Goal: Task Accomplishment & Management: Complete application form

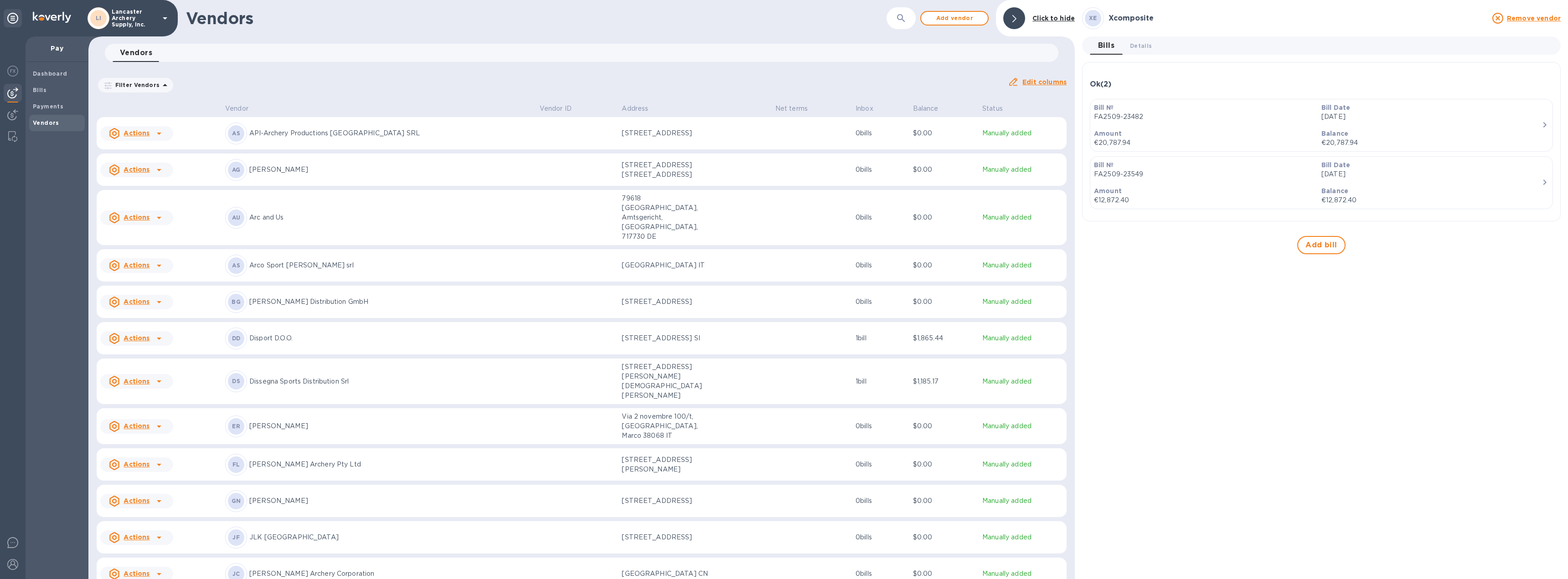
click at [158, 260] on icon at bounding box center [159, 266] width 11 height 11
click at [145, 285] on b "Add new bill" at bounding box center [147, 283] width 43 height 7
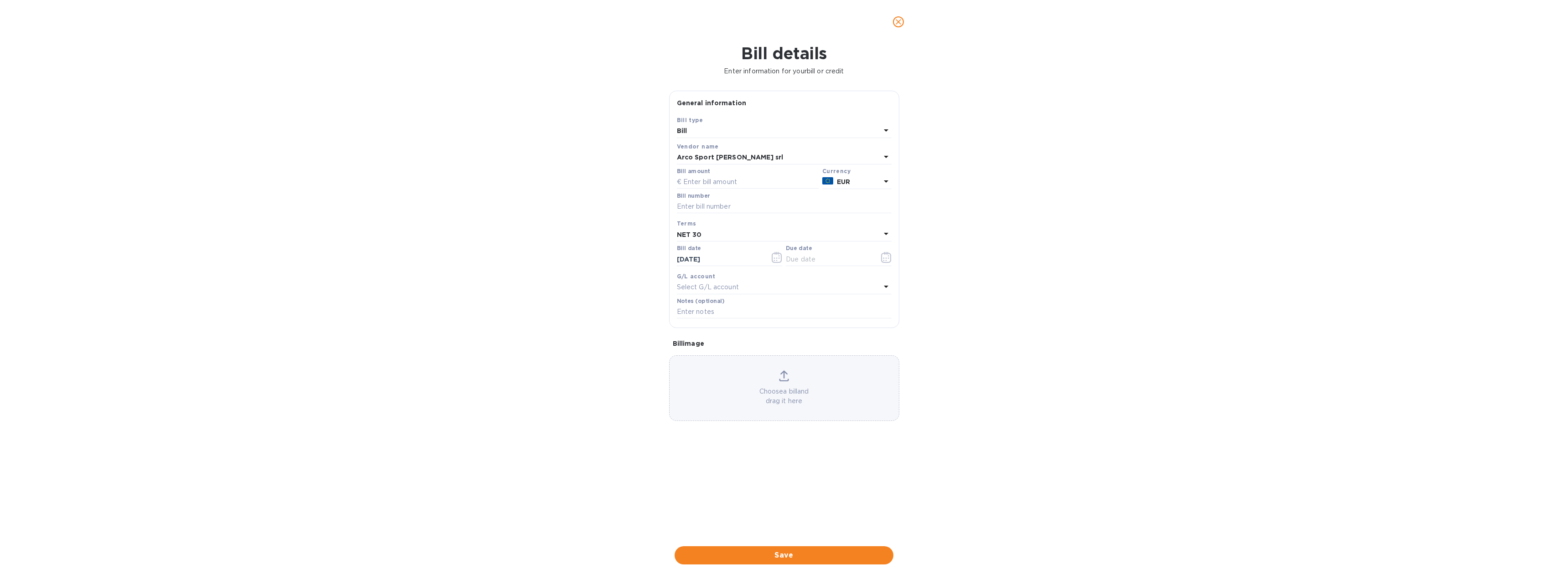
type input "[DATE]"
click at [718, 186] on input "text" at bounding box center [747, 182] width 142 height 13
type input "3,247.00"
type input "000282/25"
type input "[DATE]"
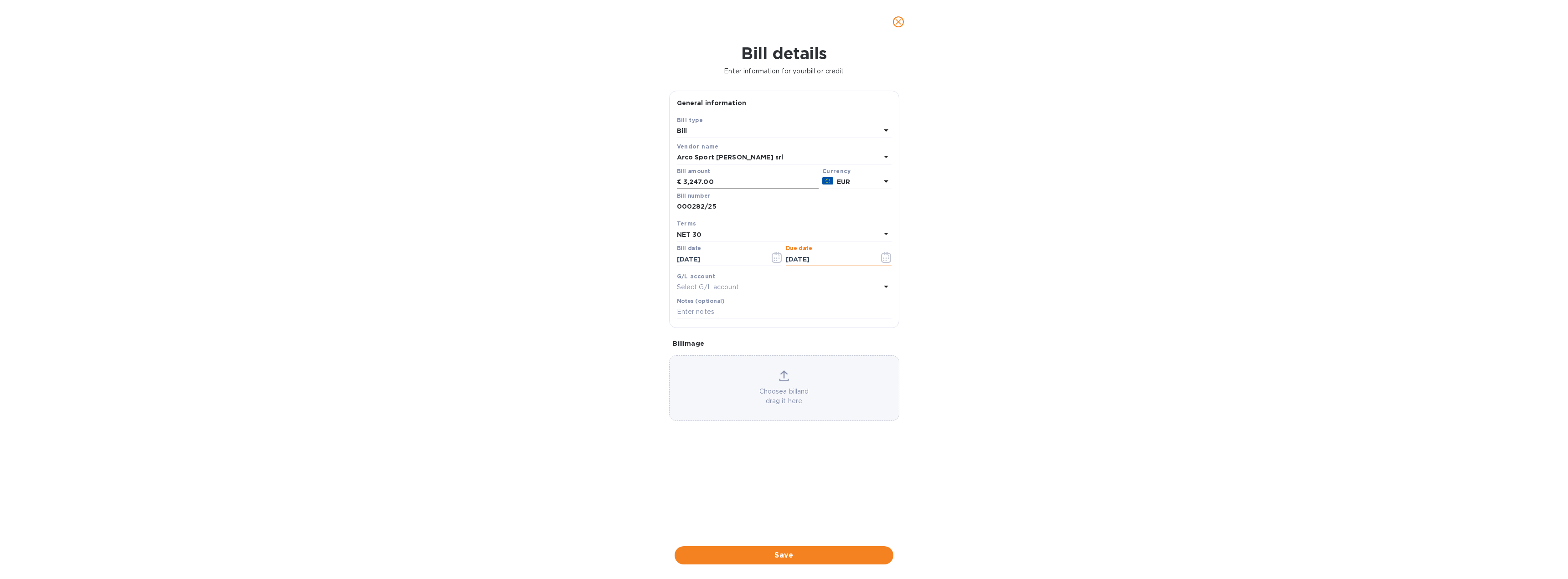
type input "[DATE]"
click at [779, 554] on span "Save" at bounding box center [783, 555] width 204 height 11
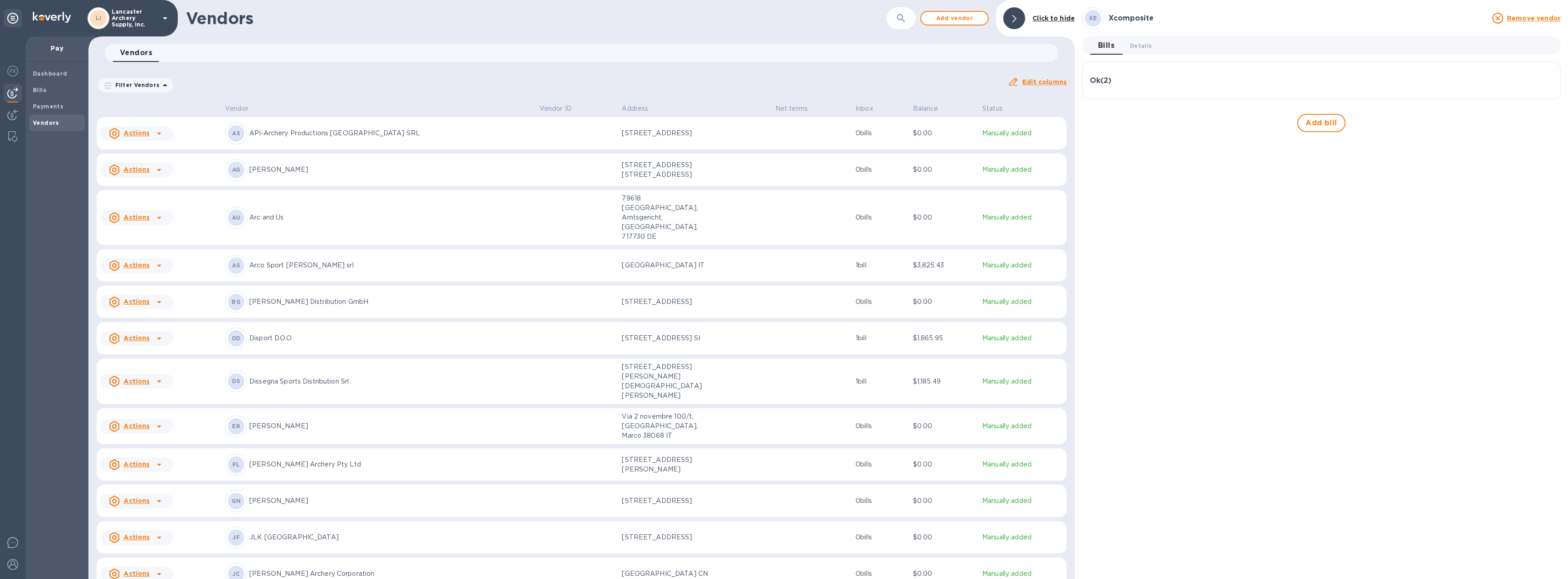
click at [429, 260] on p "Arco Sport [PERSON_NAME] srl" at bounding box center [391, 265] width 283 height 10
click at [1146, 46] on span "Details 0" at bounding box center [1141, 46] width 22 height 10
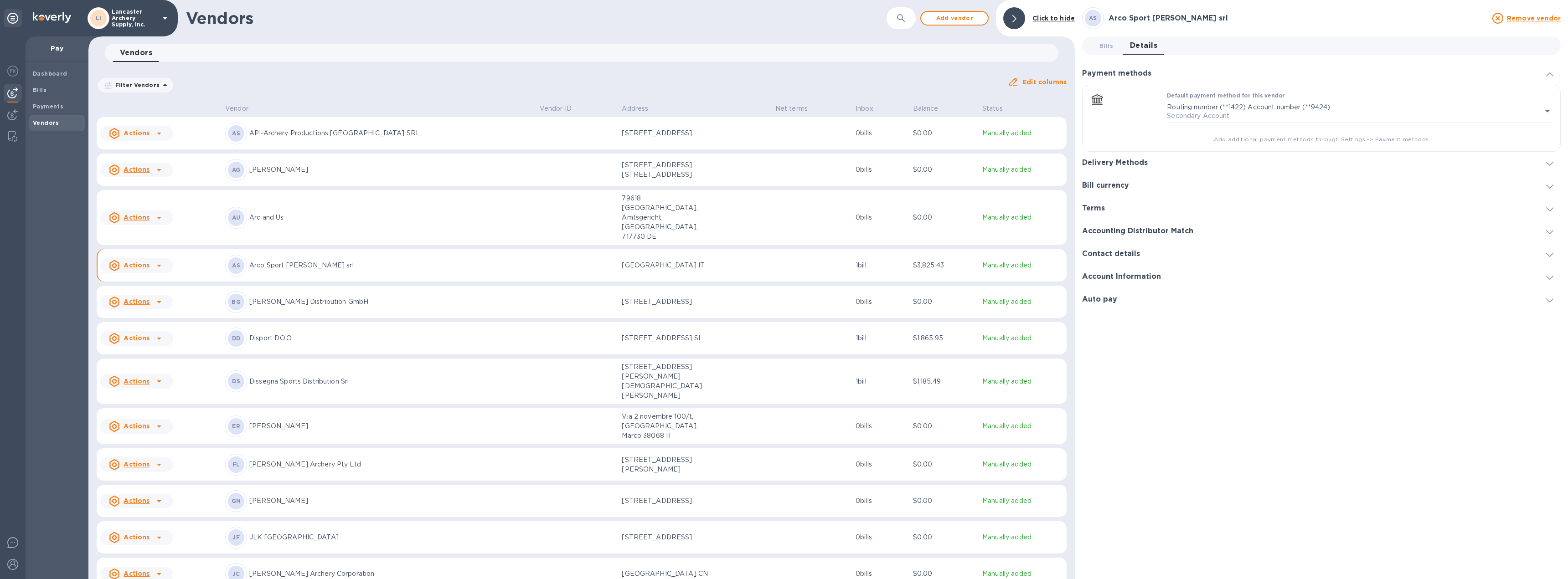
click at [1548, 166] on span at bounding box center [1550, 163] width 7 height 9
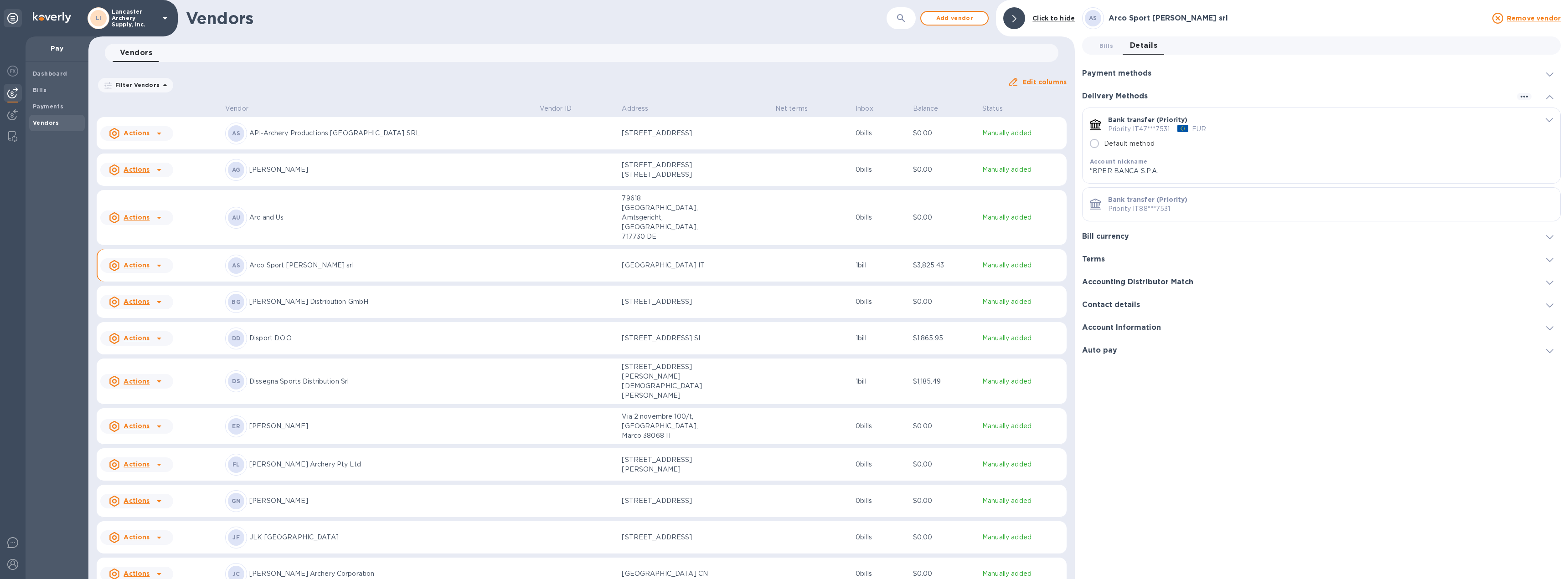
click at [1545, 118] on icon "default-method" at bounding box center [1549, 120] width 7 height 4
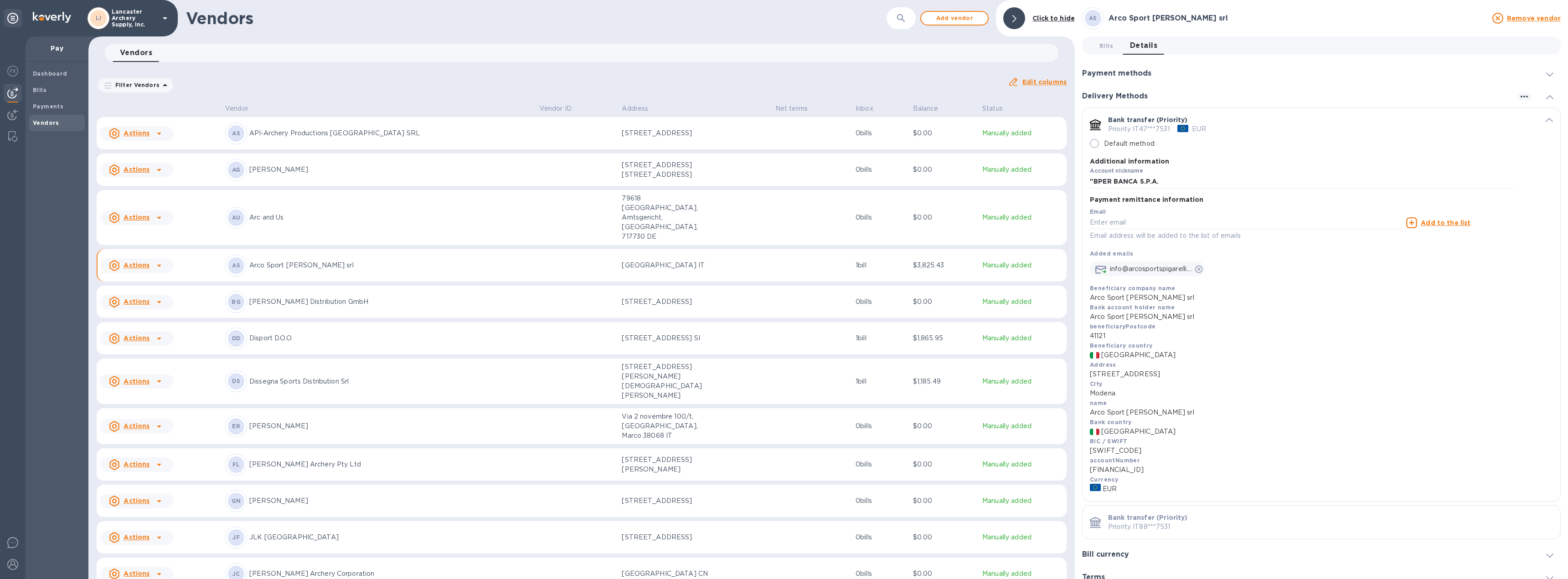
click at [1107, 46] on span "Bills 0" at bounding box center [1106, 46] width 13 height 10
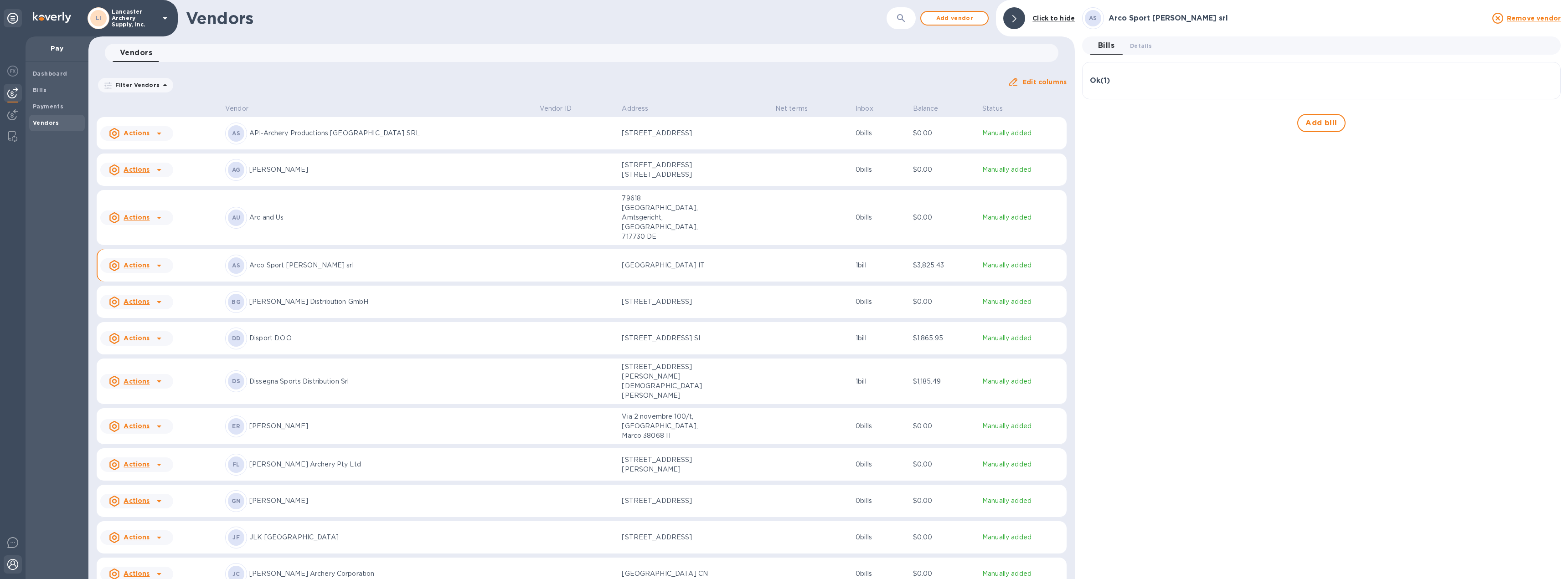
click at [17, 561] on img at bounding box center [13, 564] width 11 height 11
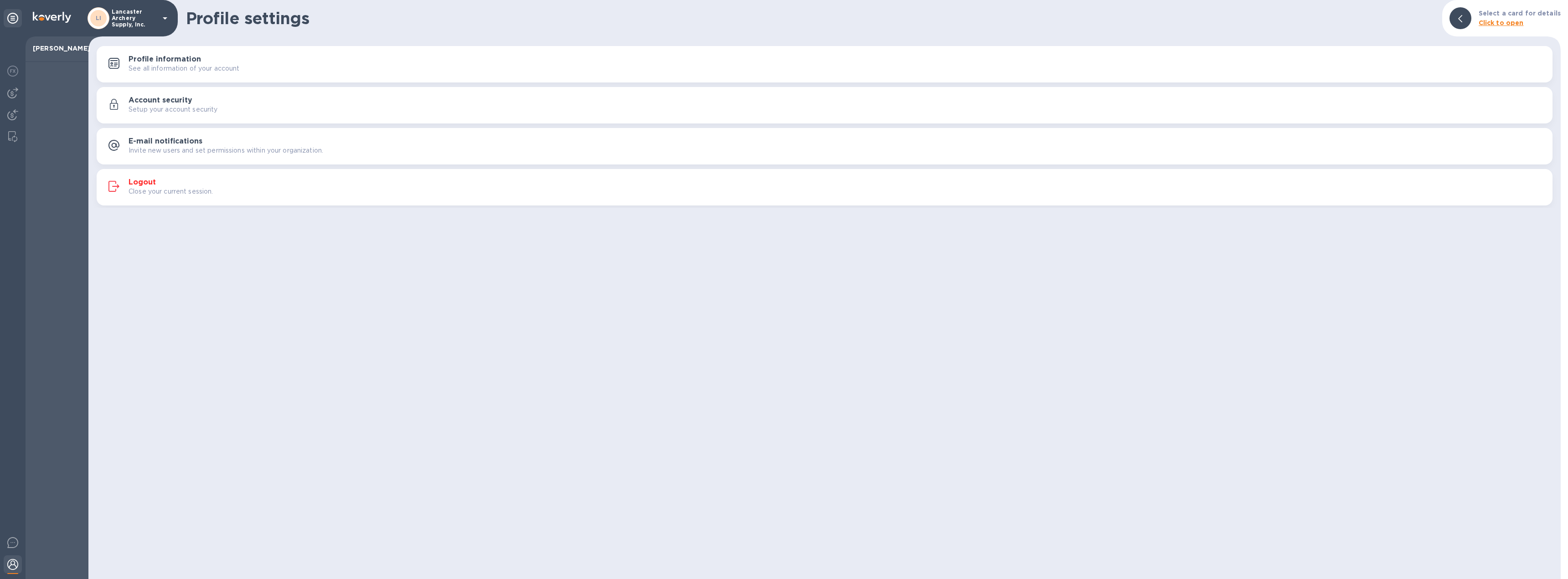
click at [147, 182] on h3 "Logout" at bounding box center [142, 182] width 27 height 9
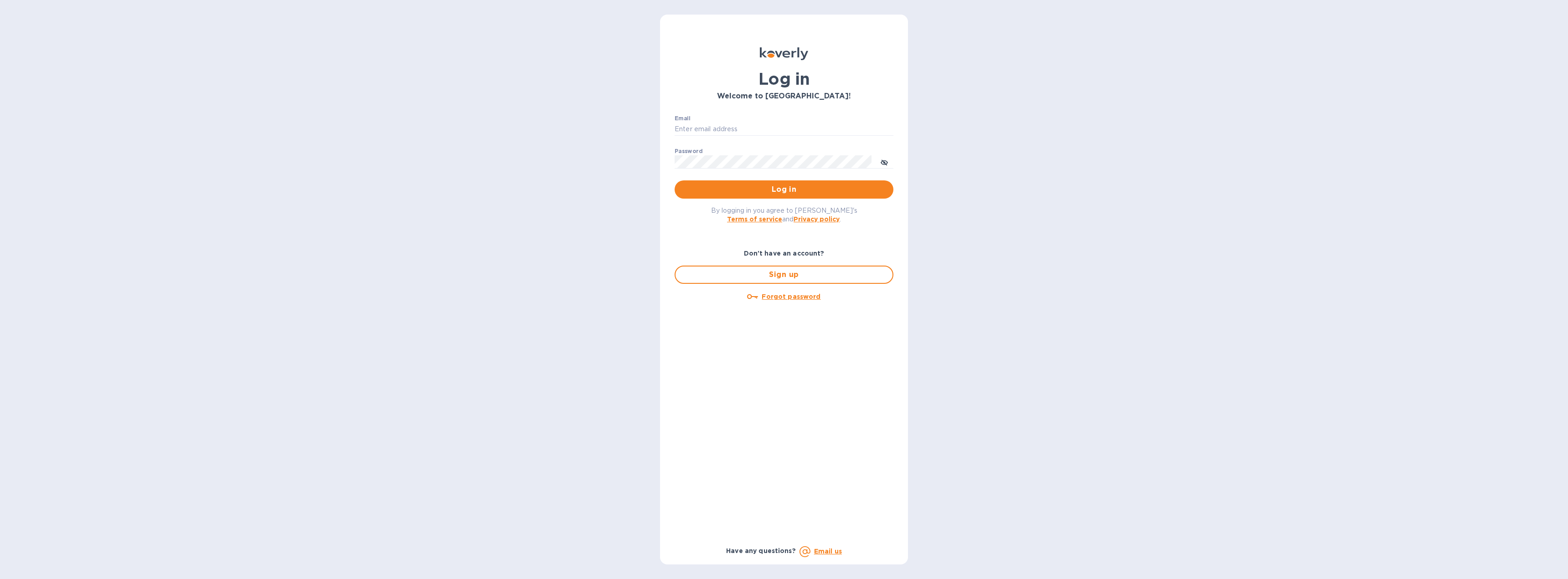
type input "[EMAIL_ADDRESS][DOMAIN_NAME]"
